Goal: Task Accomplishment & Management: Complete application form

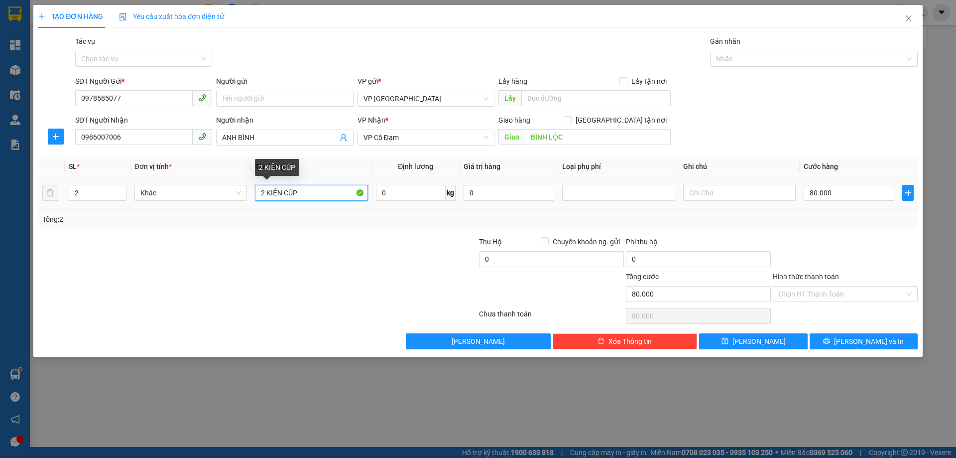
click at [264, 193] on input "2 KIỆN CÚP" at bounding box center [311, 193] width 113 height 16
type input "3 KIỆN CÚP"
type input "3"
click at [123, 190] on icon "up" at bounding box center [120, 190] width 3 height 3
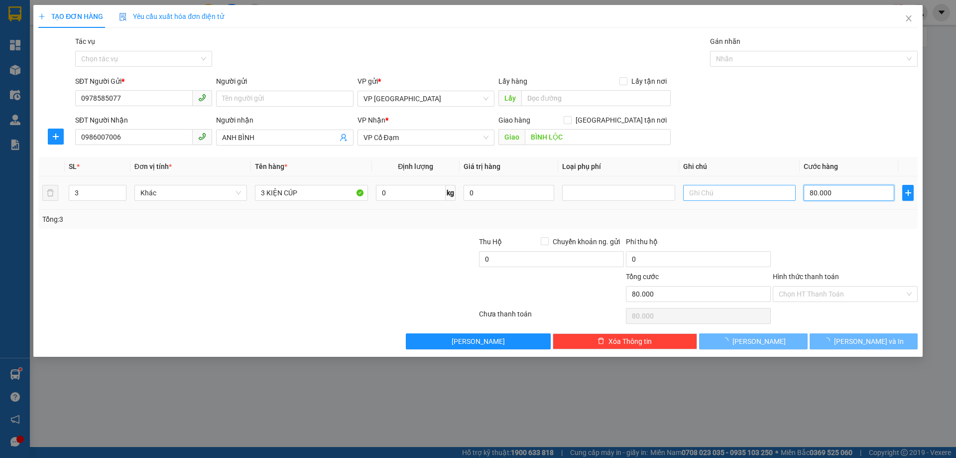
type input "0"
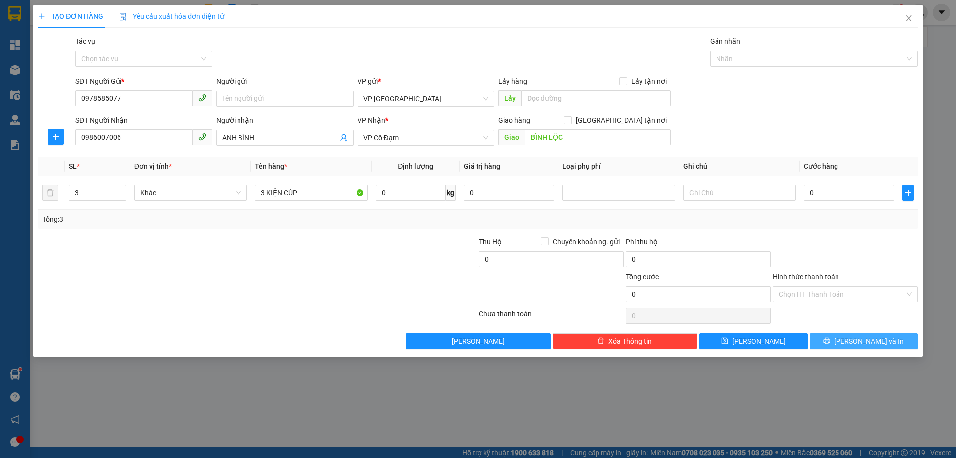
click at [865, 345] on span "[PERSON_NAME] và In" at bounding box center [869, 341] width 70 height 11
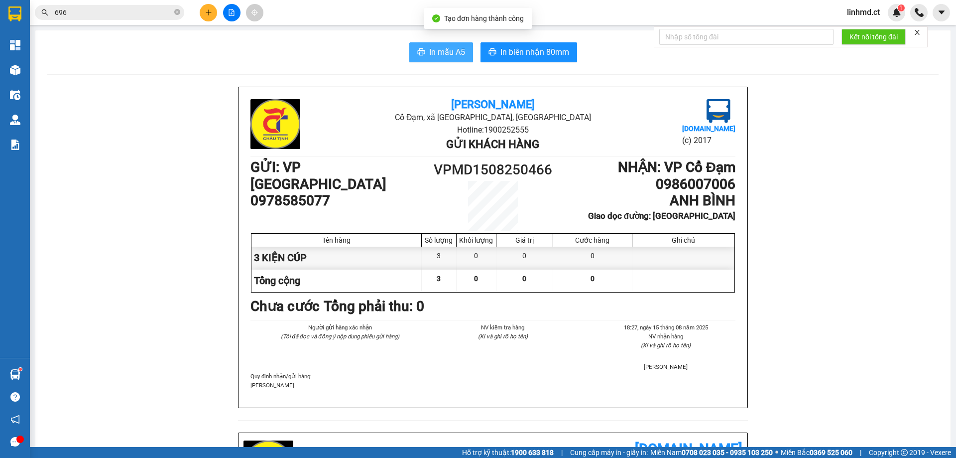
click at [424, 52] on button "In mẫu A5" at bounding box center [441, 52] width 64 height 20
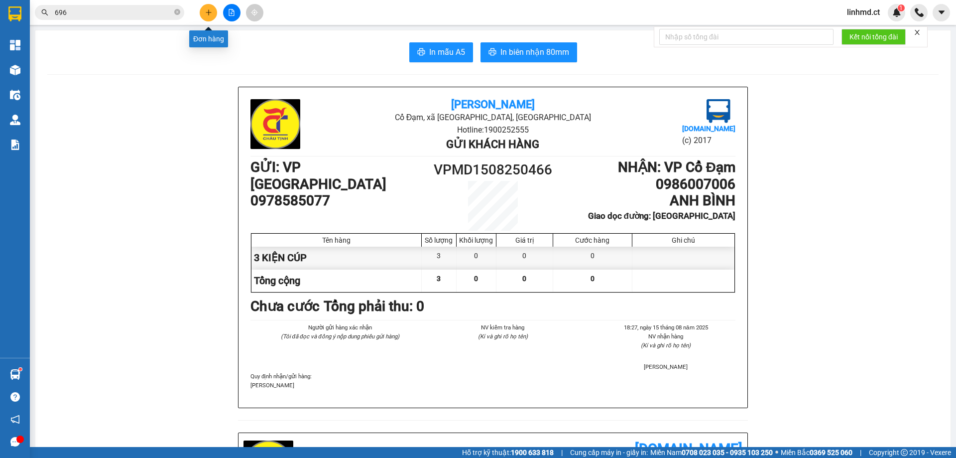
click at [201, 14] on button at bounding box center [208, 12] width 17 height 17
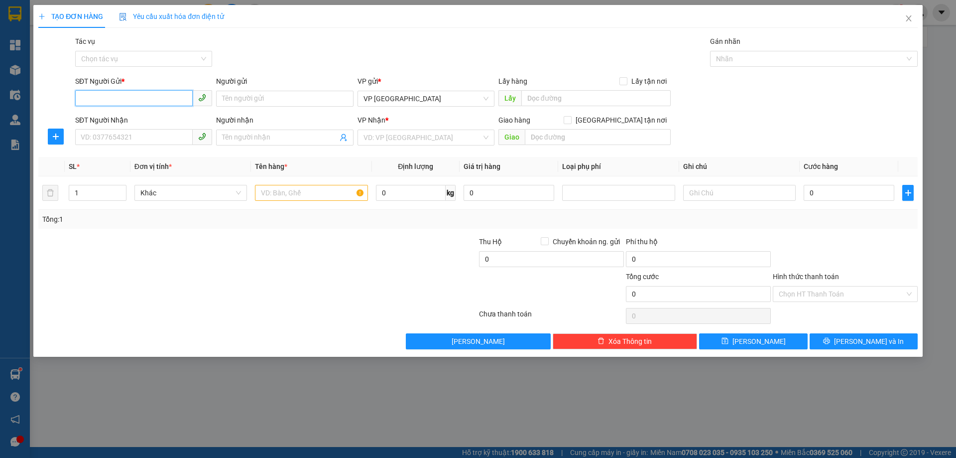
click at [126, 97] on input "SĐT Người Gửi *" at bounding box center [134, 98] width 118 height 16
type input "0967695684"
click at [179, 136] on input "SĐT Người Nhận" at bounding box center [134, 137] width 118 height 16
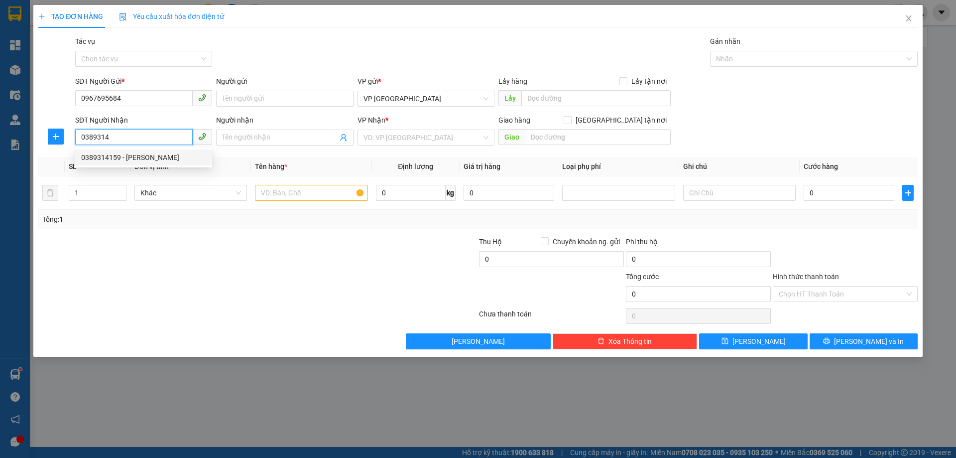
click at [124, 158] on div "0389314159 - [PERSON_NAME]" at bounding box center [143, 157] width 125 height 11
type input "0389314159"
type input "[PERSON_NAME]"
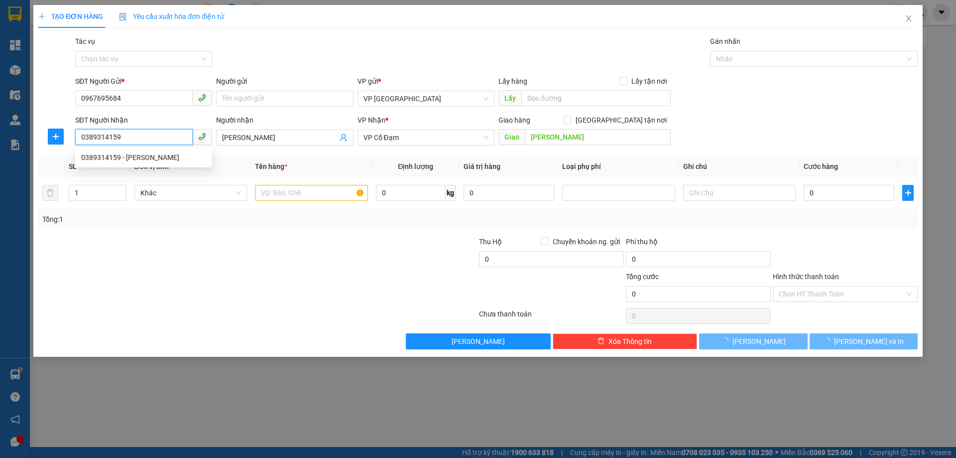
type input "40.000"
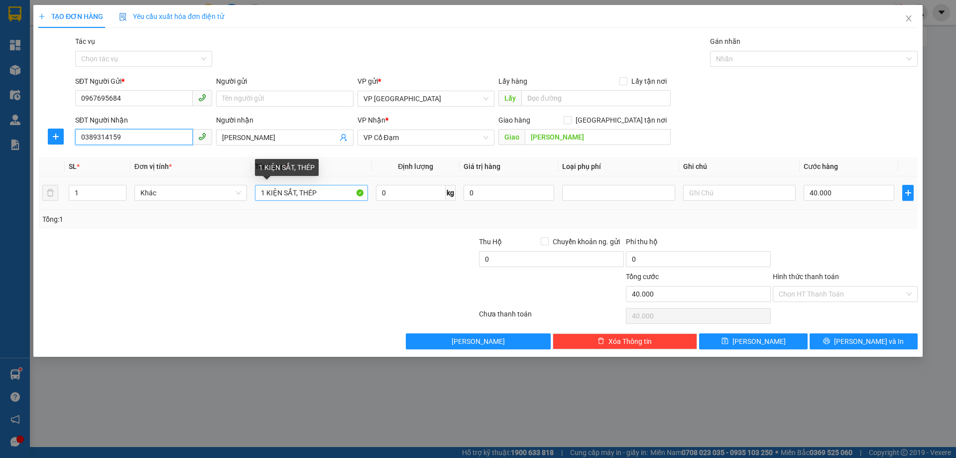
type input "0389314159"
click at [328, 191] on input "1 KIỆN SẮT, THÉP" at bounding box center [311, 193] width 113 height 16
type input "1 KIỆN NHÔM DÀI 3M"
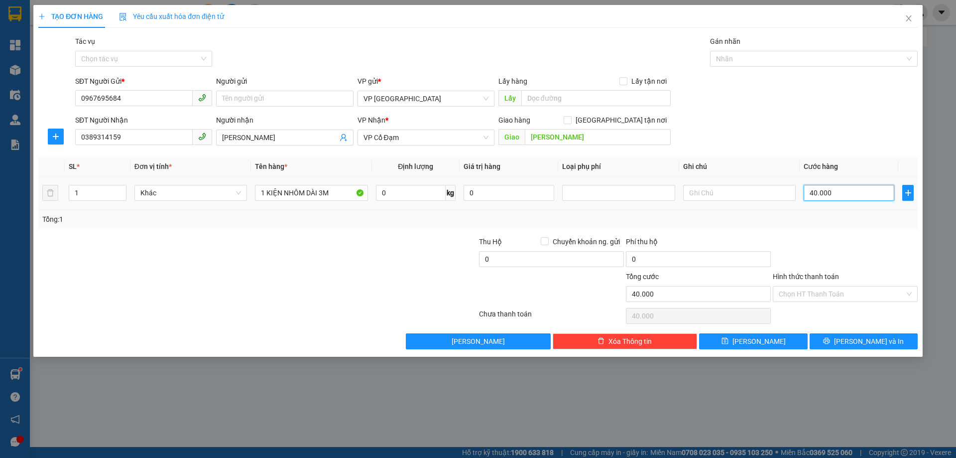
click at [832, 193] on input "40.000" at bounding box center [849, 193] width 91 height 16
type input "0"
drag, startPoint x: 896, startPoint y: 338, endPoint x: 905, endPoint y: 333, distance: 10.0
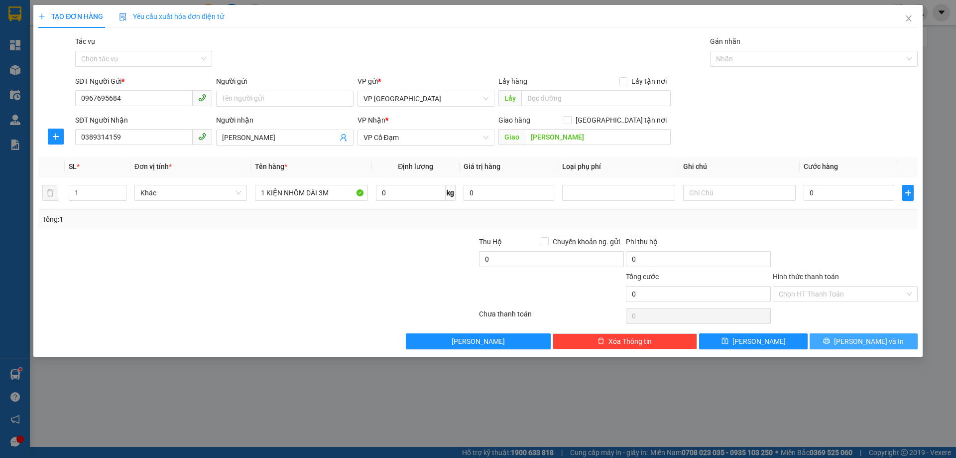
click at [895, 338] on button "[PERSON_NAME] và In" at bounding box center [864, 341] width 108 height 16
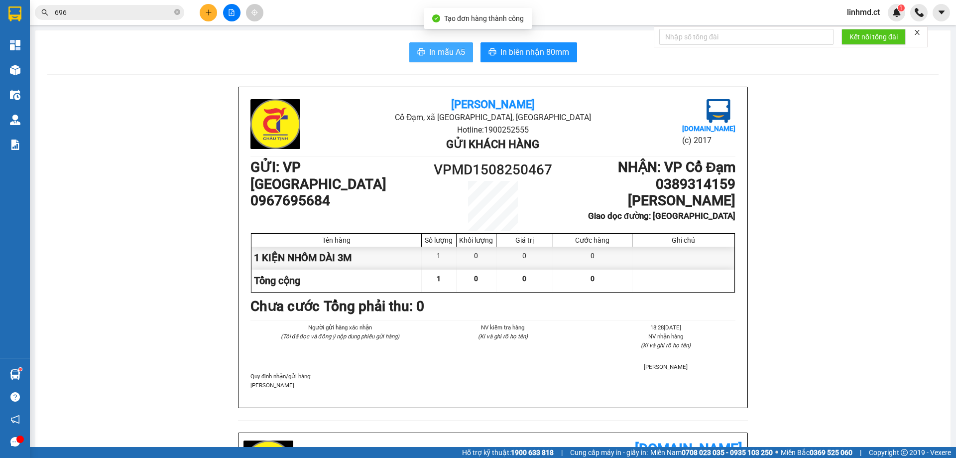
click at [424, 59] on button "In mẫu A5" at bounding box center [441, 52] width 64 height 20
click at [429, 48] on span "In mẫu A5" at bounding box center [447, 52] width 36 height 12
click at [209, 13] on icon "plus" at bounding box center [208, 11] width 0 height 5
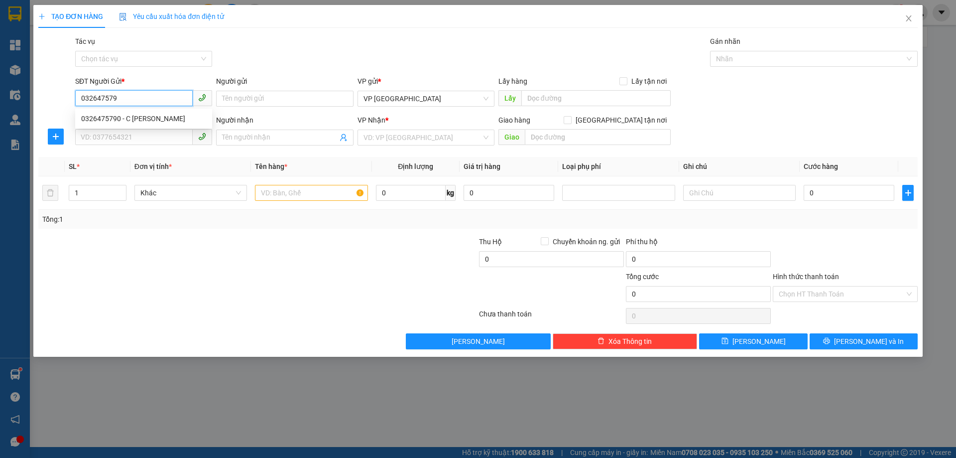
type input "0326475790"
drag, startPoint x: 181, startPoint y: 123, endPoint x: 173, endPoint y: 127, distance: 9.1
click at [181, 122] on div "0326475790 - C [PERSON_NAME]" at bounding box center [143, 118] width 125 height 11
type input "C [PERSON_NAME]"
type input "0914897222"
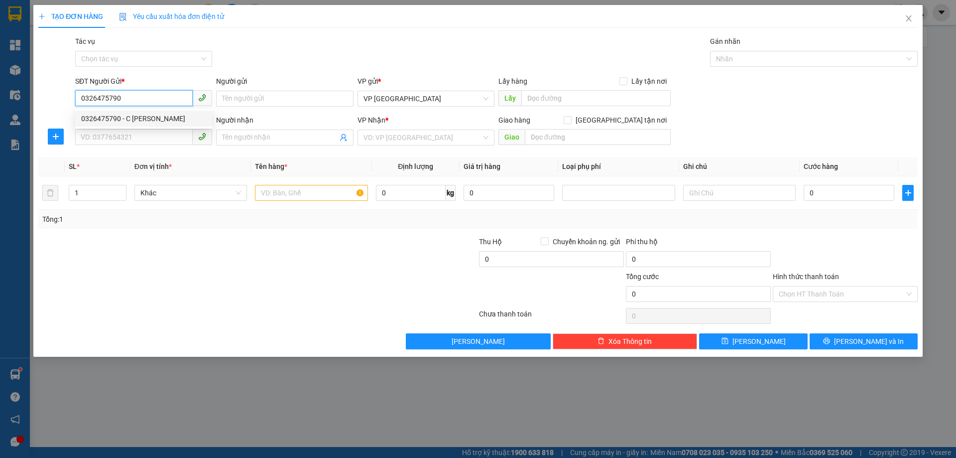
type input "c vinh"
type input "[PERSON_NAME]"
type input "50.000"
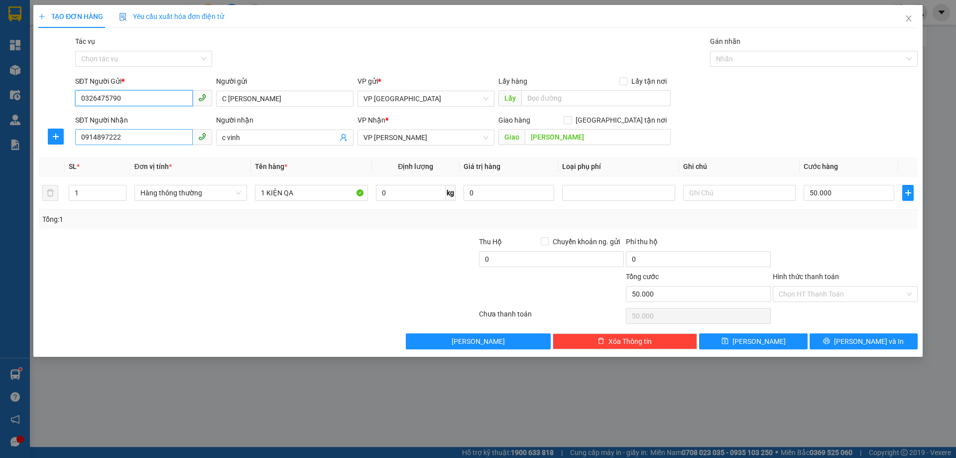
type input "0326475790"
click at [162, 142] on input "0914897222" at bounding box center [134, 137] width 118 height 16
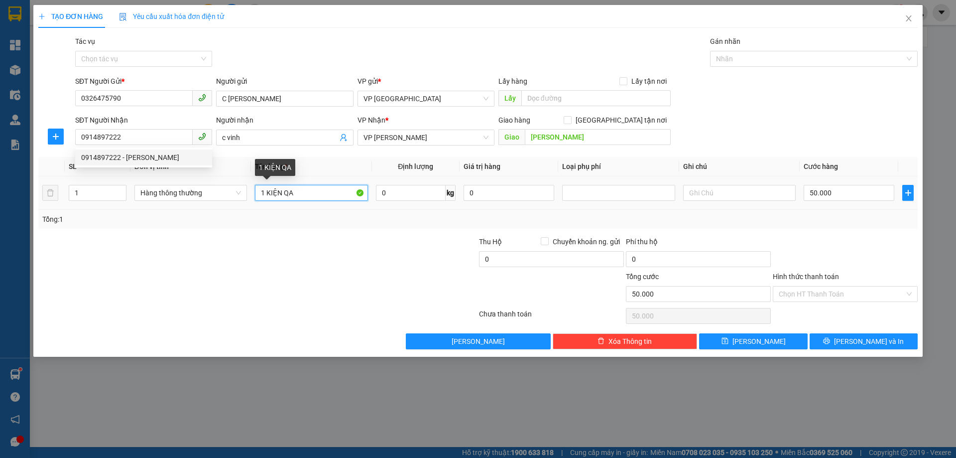
click at [304, 193] on input "1 KIỆN QA" at bounding box center [311, 193] width 113 height 16
type input "1 BỌC QA"
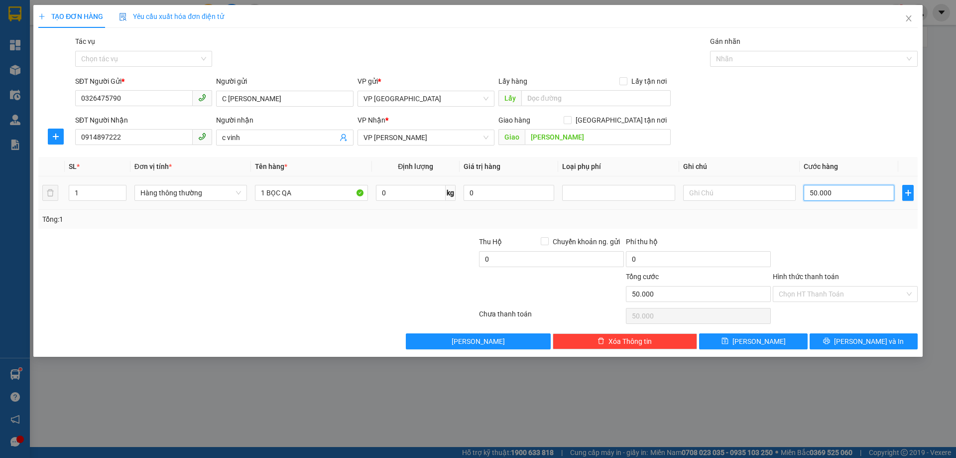
click at [843, 189] on input "50.000" at bounding box center [849, 193] width 91 height 16
type input "0"
type input "3"
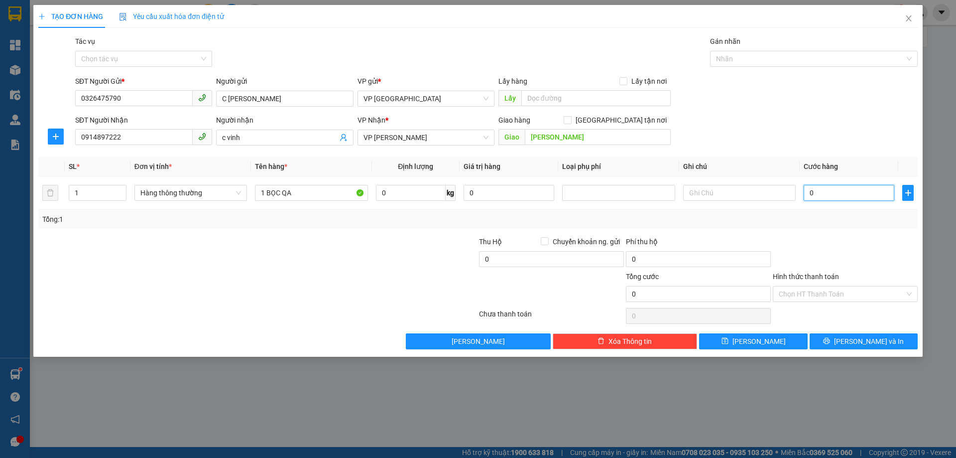
type input "3"
type input "03"
type input "30"
type input "030"
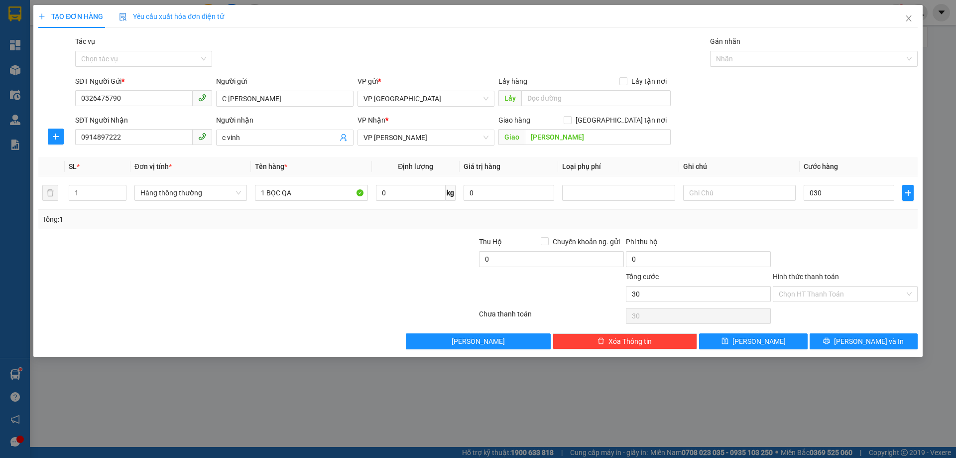
type input "30.000"
click at [849, 230] on div "Transit Pickup Surcharge Ids Transit Deliver Surcharge Ids Transit Deliver Surc…" at bounding box center [478, 192] width 880 height 313
click at [791, 297] on input "Hình thức thanh toán" at bounding box center [842, 293] width 126 height 15
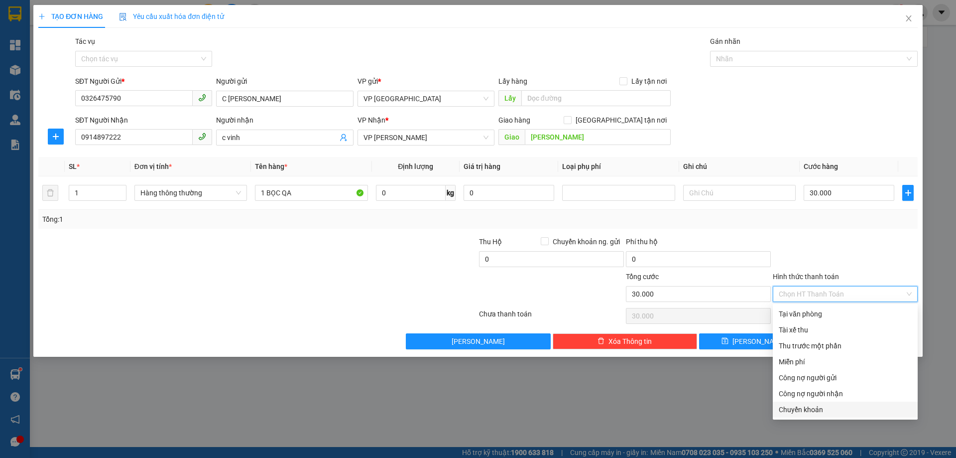
click at [804, 410] on div "Chuyển khoản" at bounding box center [845, 409] width 133 height 11
type input "0"
drag, startPoint x: 859, startPoint y: 409, endPoint x: 853, endPoint y: 410, distance: 6.6
click at [859, 410] on div "Chuyển khoản" at bounding box center [845, 409] width 133 height 11
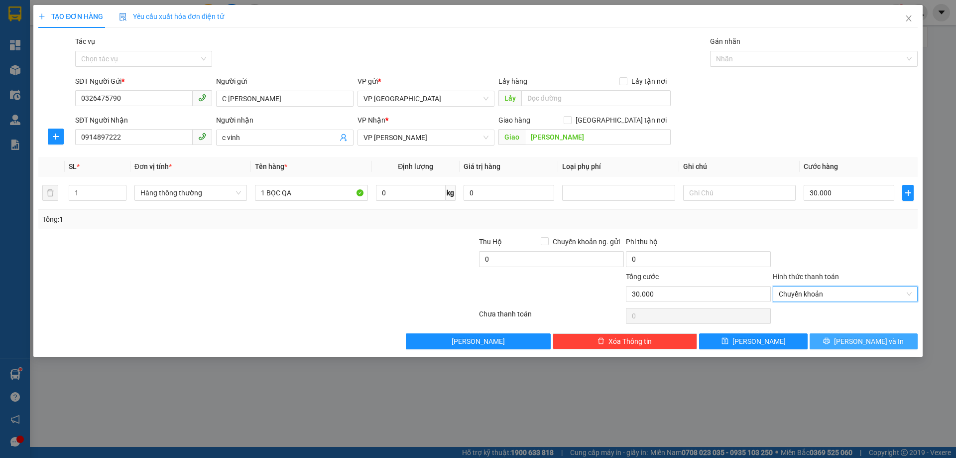
click at [834, 340] on button "[PERSON_NAME] và In" at bounding box center [864, 341] width 108 height 16
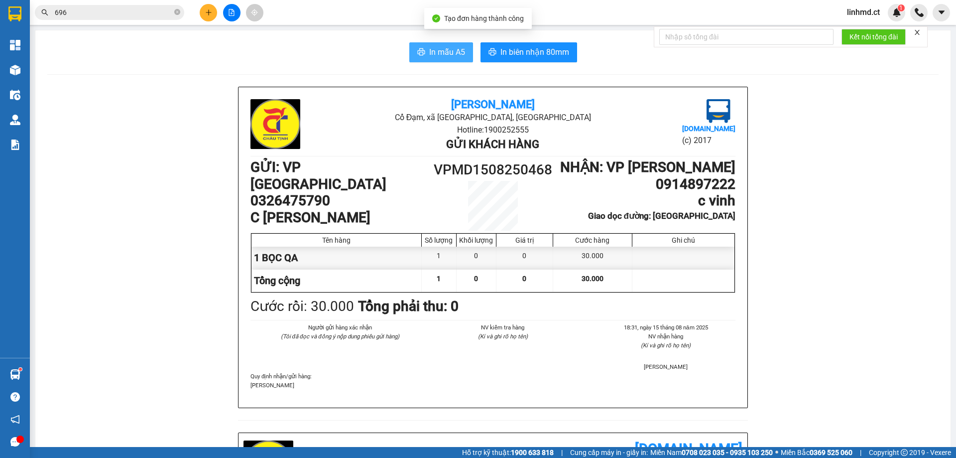
click at [445, 48] on span "In mẫu A5" at bounding box center [447, 52] width 36 height 12
click at [216, 10] on button at bounding box center [208, 12] width 17 height 17
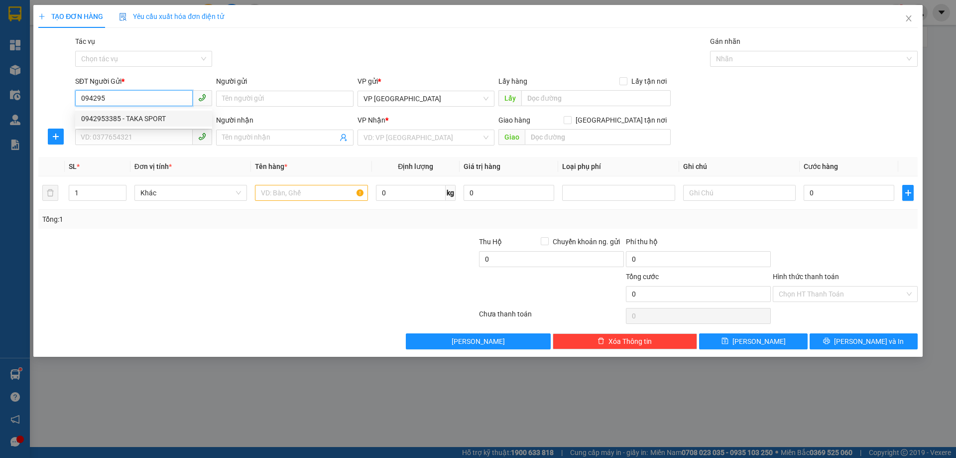
click at [154, 122] on div "0942953385 - TAKA SPORT" at bounding box center [143, 118] width 125 height 11
type input "0942953385"
type input "TAKA SPORT"
type input "0704568827"
type input "c thương"
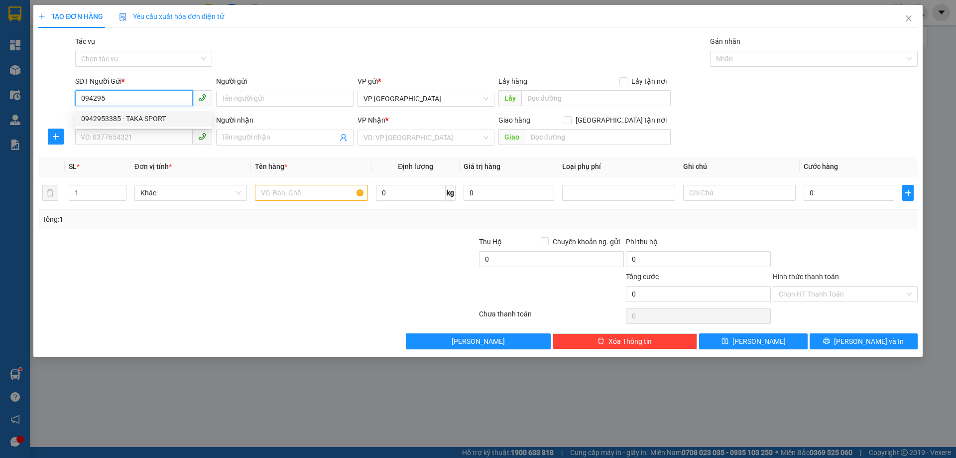
type input "CẦU TRÙ"
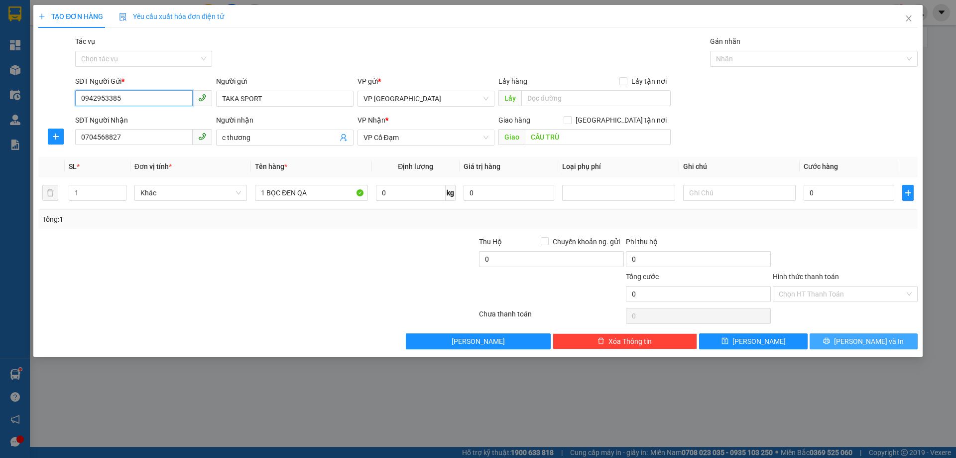
type input "0942953385"
click at [830, 338] on icon "printer" at bounding box center [826, 340] width 7 height 7
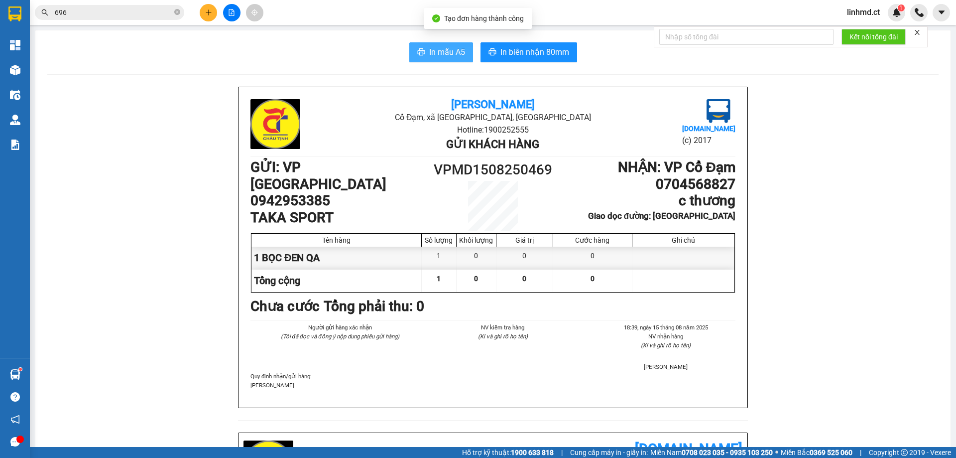
click at [443, 55] on span "In mẫu A5" at bounding box center [447, 52] width 36 height 12
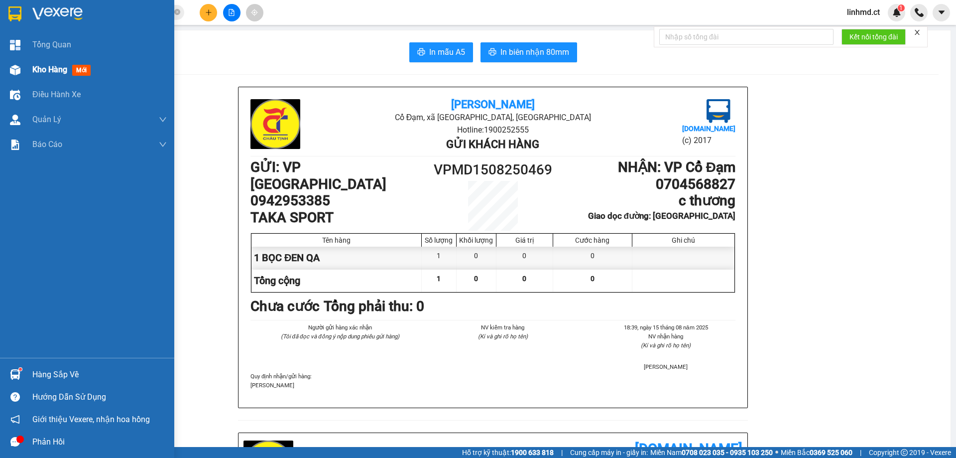
click at [32, 72] on div "Kho hàng mới" at bounding box center [87, 69] width 174 height 25
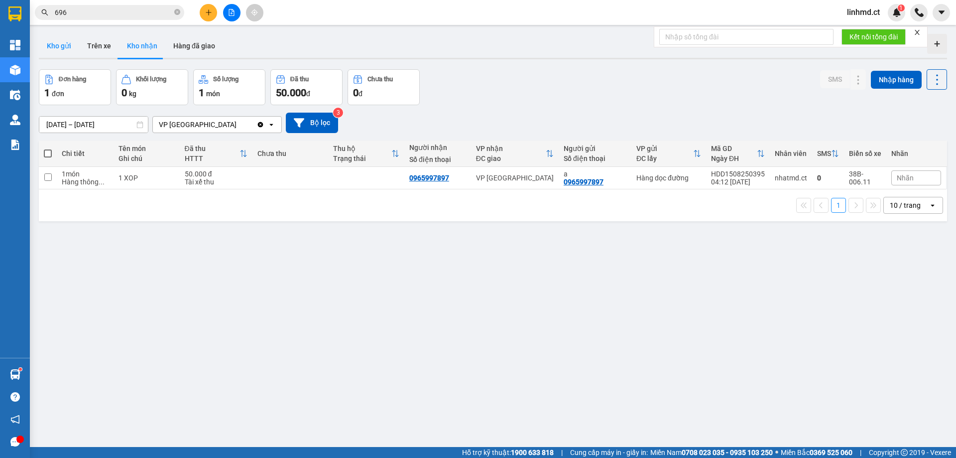
click at [55, 44] on button "Kho gửi" at bounding box center [59, 46] width 40 height 24
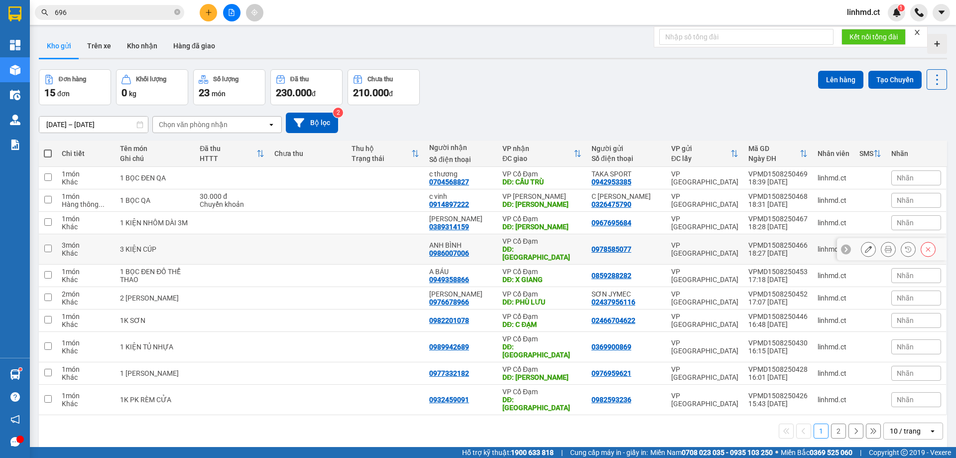
click at [865, 247] on button at bounding box center [869, 249] width 14 height 17
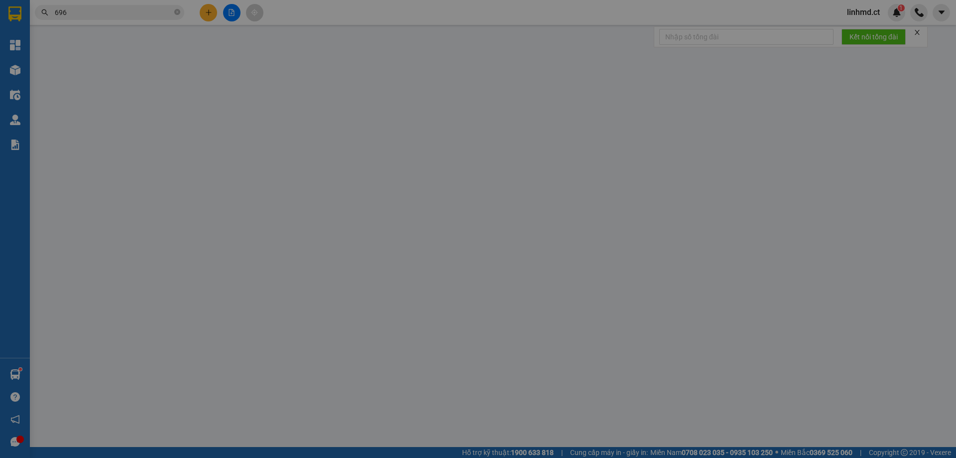
type input "0978585077"
type input "0986007006"
type input "ANH BÌNH"
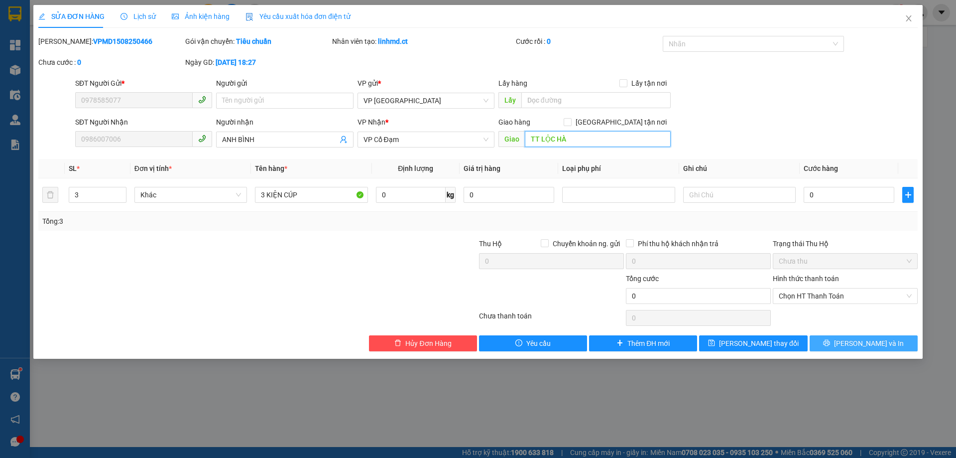
type input "TT LỘC HÀ"
click at [840, 339] on button "[PERSON_NAME] và In" at bounding box center [864, 343] width 108 height 16
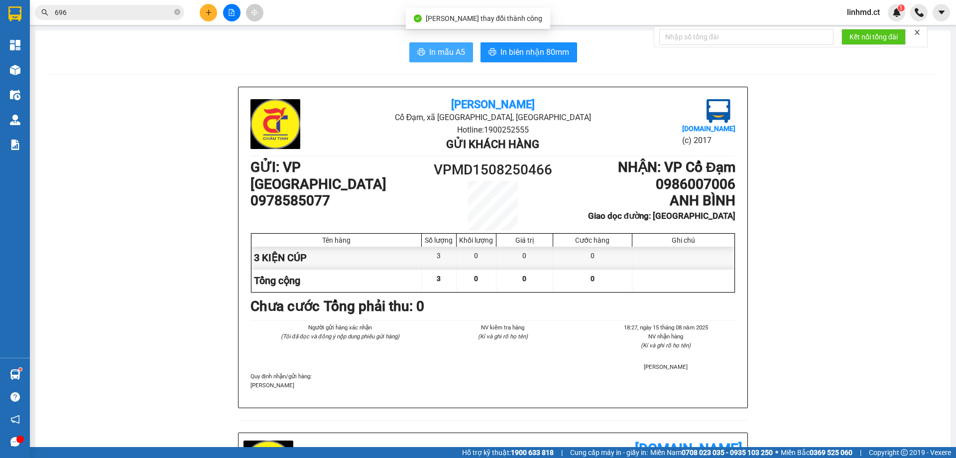
click at [448, 47] on span "In mẫu A5" at bounding box center [447, 52] width 36 height 12
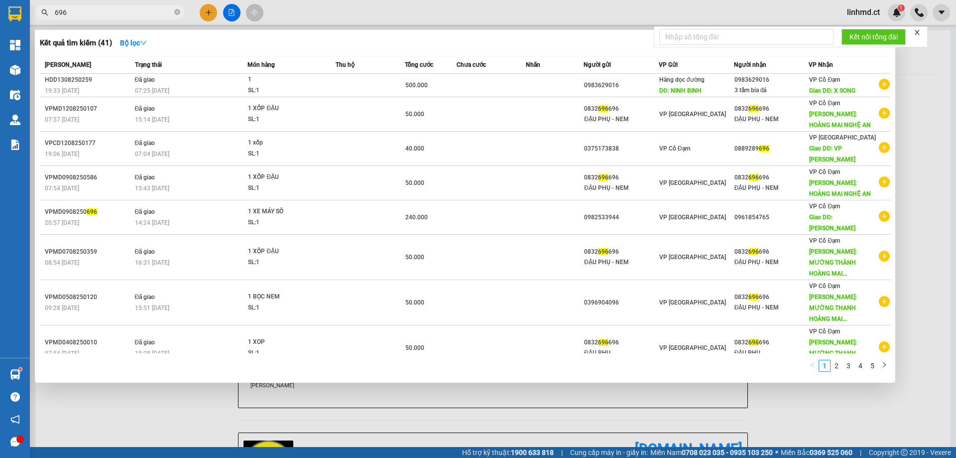
click at [135, 7] on span "696" at bounding box center [109, 12] width 149 height 15
click at [135, 7] on input "696" at bounding box center [114, 12] width 118 height 11
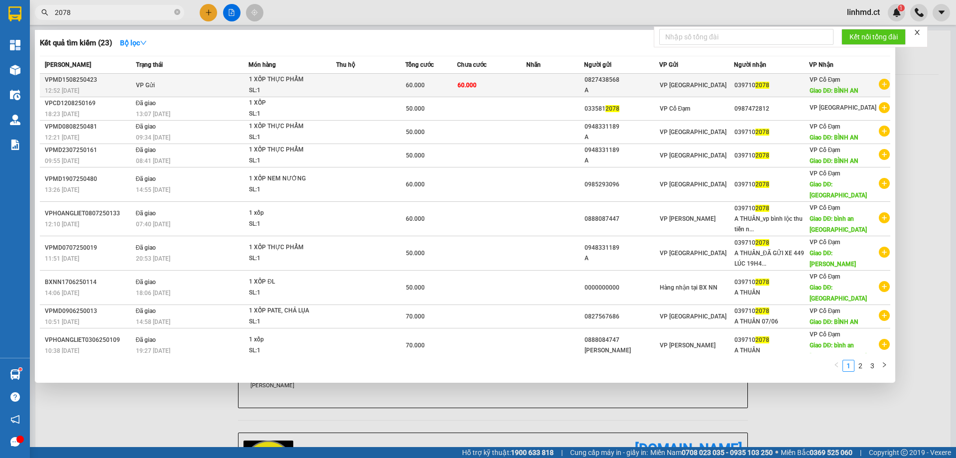
type input "2078"
click at [326, 93] on span "1 XỐP THỰC PHẨM SL: 1" at bounding box center [292, 84] width 87 height 21
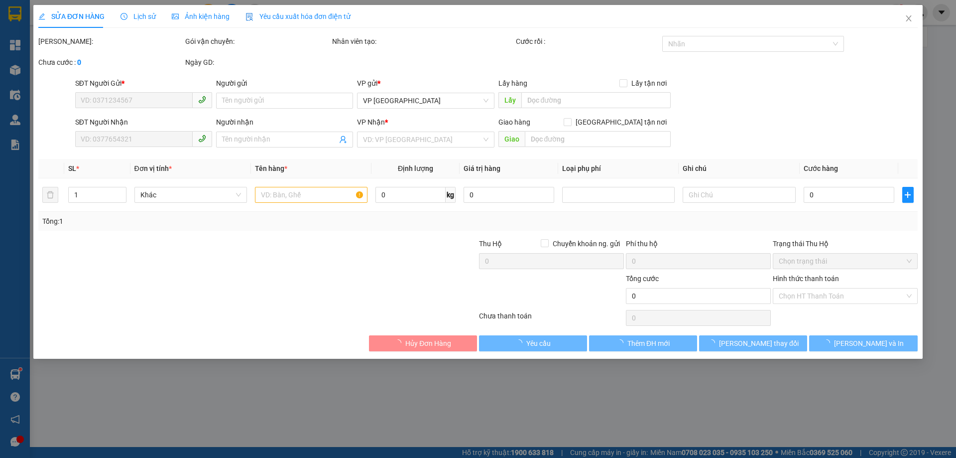
type input "0827438568"
type input "A"
type input "0397102078"
type input "BÌNH AN"
type input "60.000"
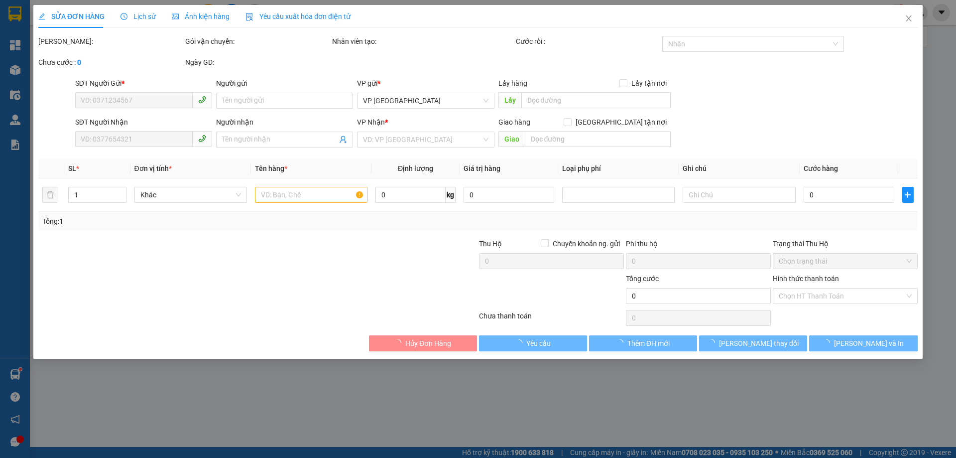
type input "60.000"
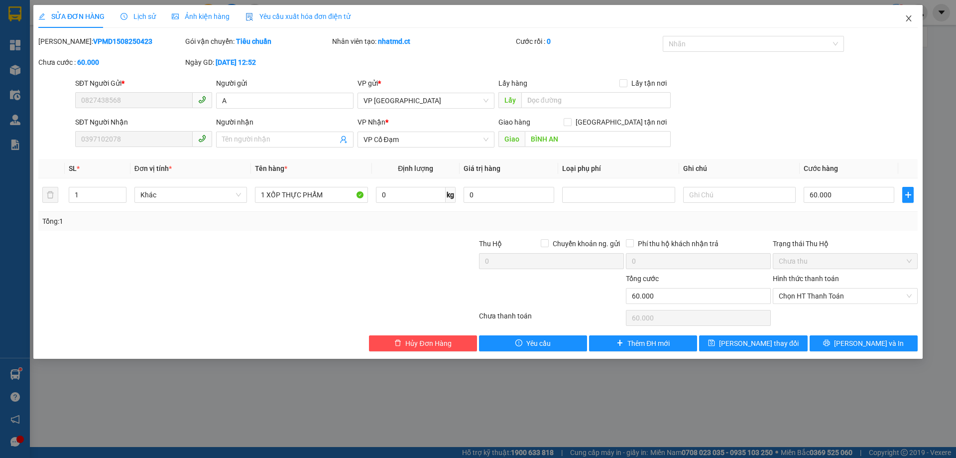
click at [910, 15] on icon "close" at bounding box center [909, 18] width 8 height 8
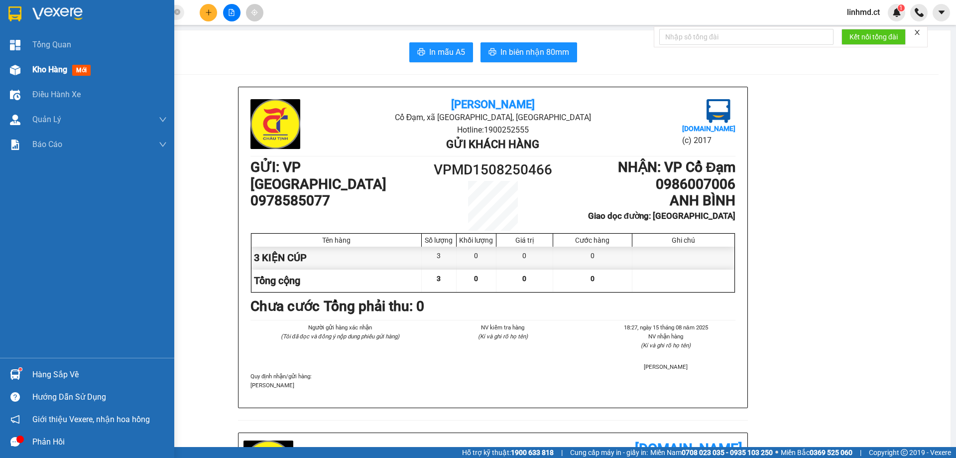
click at [16, 70] on img at bounding box center [15, 70] width 10 height 10
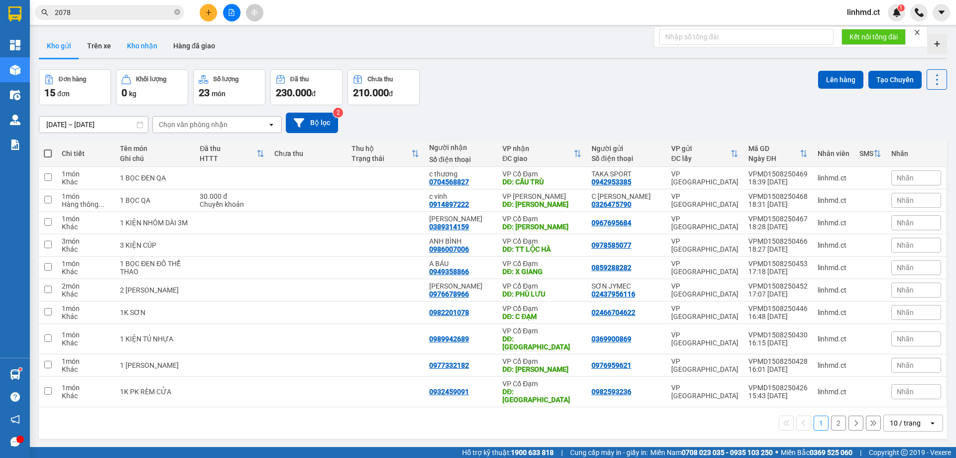
click at [133, 50] on button "Kho nhận" at bounding box center [142, 46] width 46 height 24
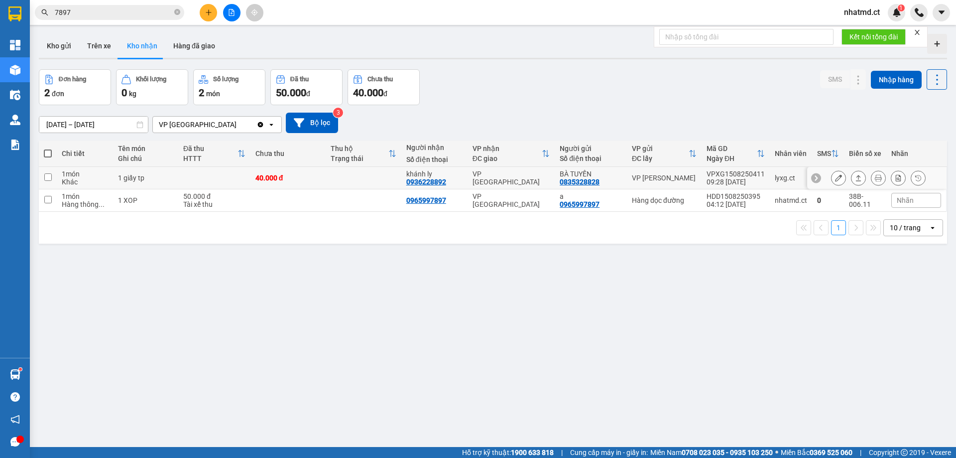
click at [855, 174] on icon at bounding box center [858, 177] width 7 height 7
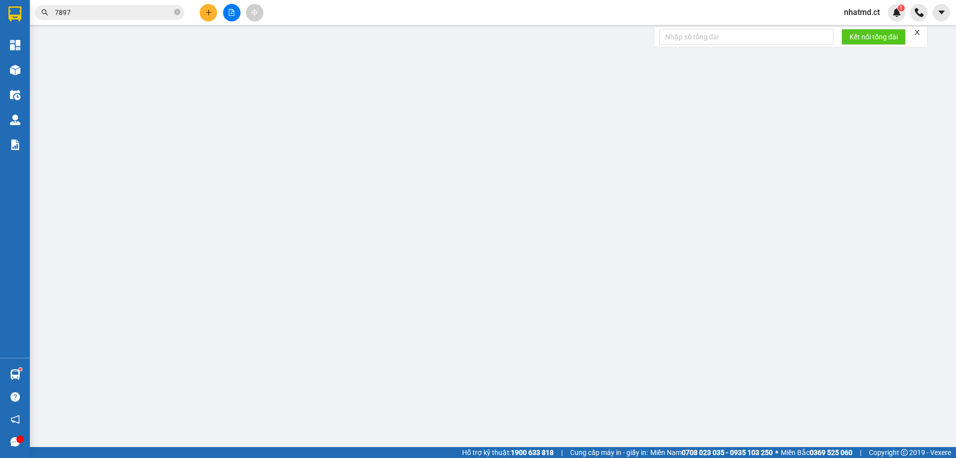
type input "0835328828"
type input "BÀ TUYẾN"
type input "0936228892"
type input "khánh ly"
type input "40.000"
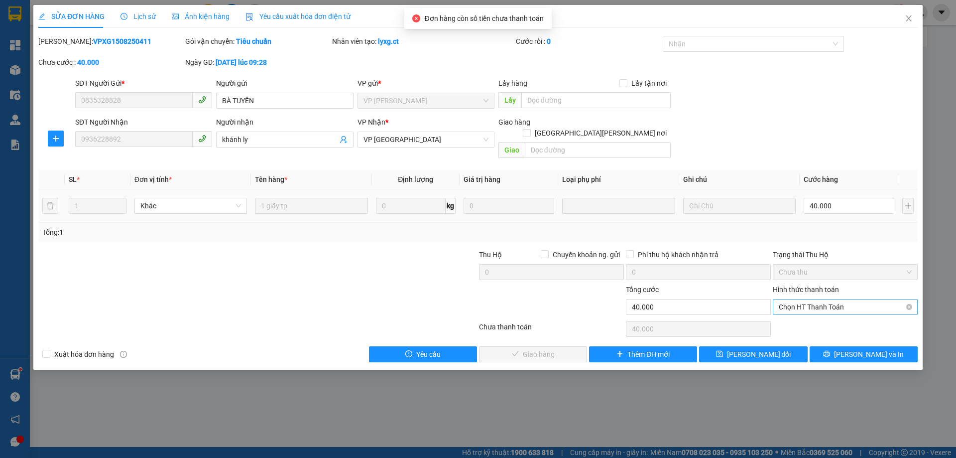
click at [790, 299] on span "Chọn HT Thanh Toán" at bounding box center [845, 306] width 133 height 15
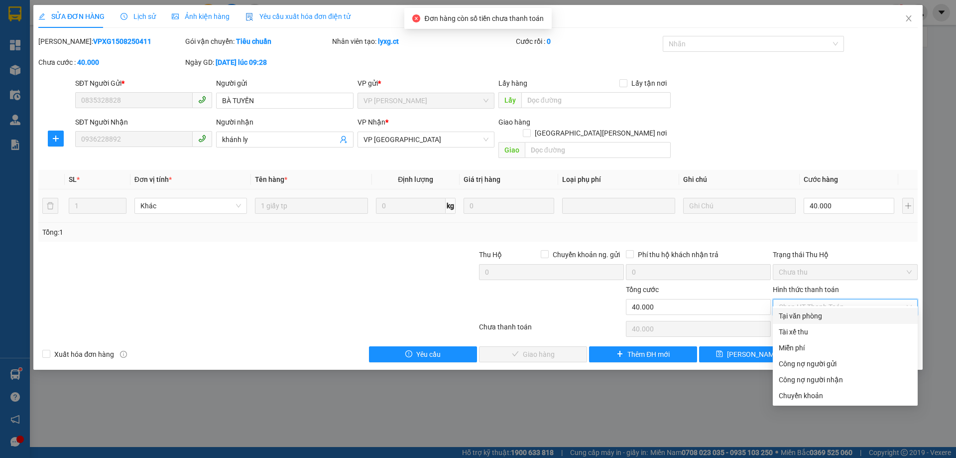
click at [802, 314] on div "Tại văn phòng" at bounding box center [845, 315] width 133 height 11
type input "0"
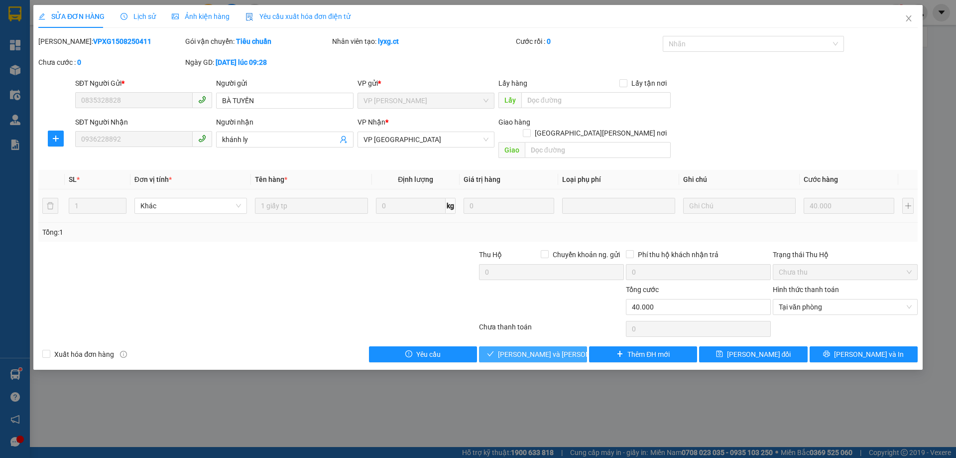
drag, startPoint x: 561, startPoint y: 339, endPoint x: 576, endPoint y: 345, distance: 16.3
click at [561, 349] on span "Lưu và Giao hàng" at bounding box center [565, 354] width 134 height 11
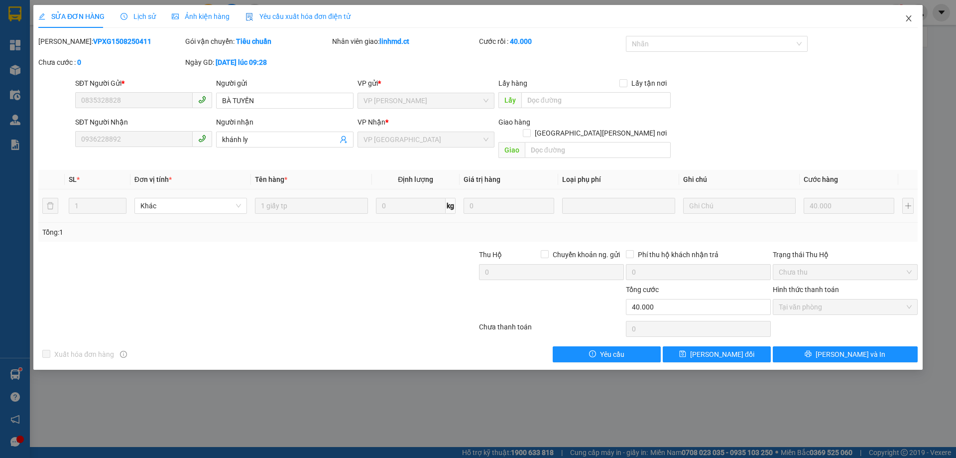
click at [911, 17] on icon "close" at bounding box center [908, 18] width 5 height 6
